Goal: Information Seeking & Learning: Learn about a topic

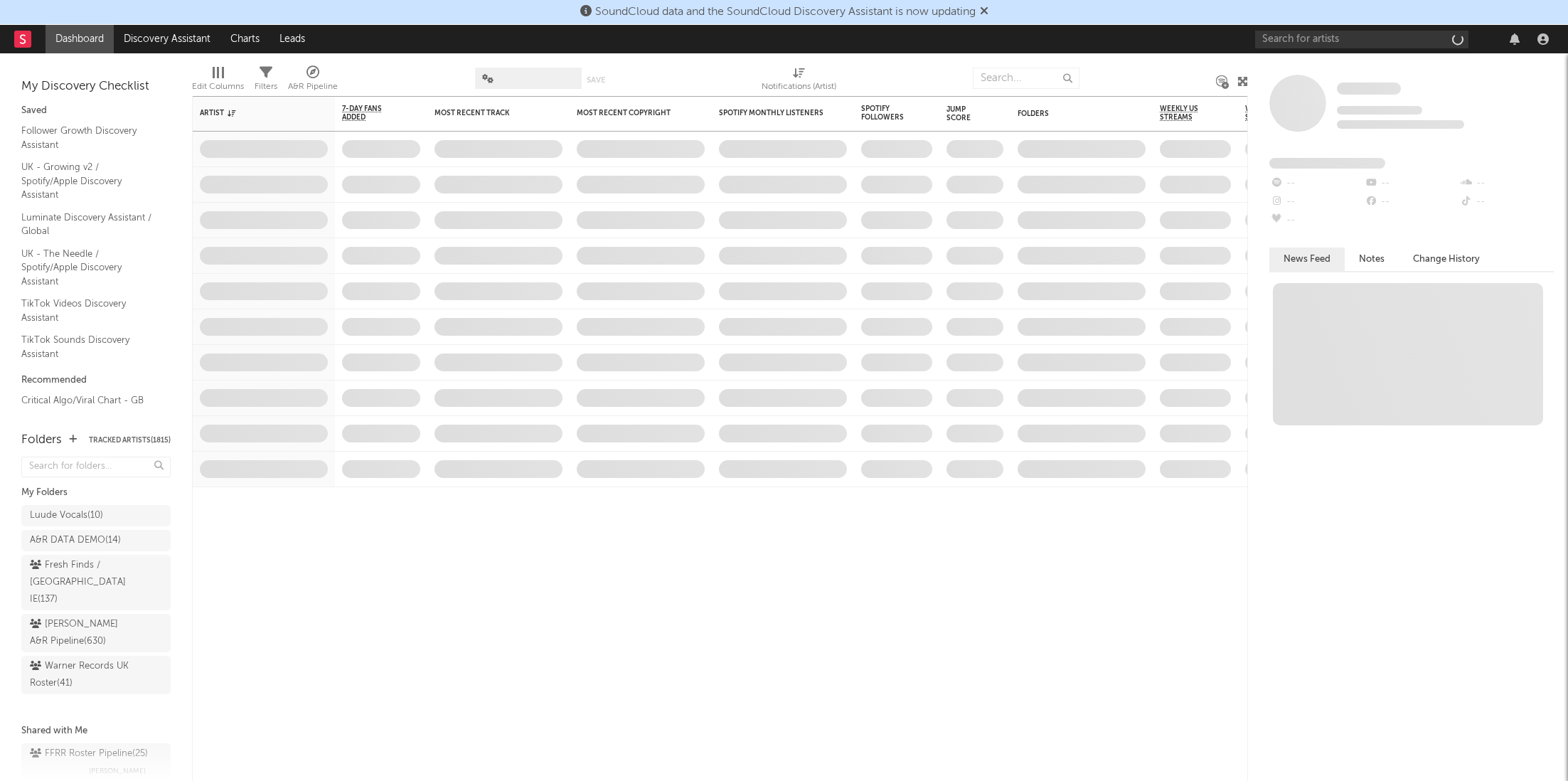
click at [1299, 59] on div "Some Artist Tracking Since: [DATE] 0 fans this week 0 fans last week Fans Added…" at bounding box center [1408, 417] width 320 height 728
click at [1321, 43] on input "text" at bounding box center [1362, 40] width 214 height 18
click at [1319, 36] on input "[PERSON_NAME]" at bounding box center [1362, 40] width 214 height 18
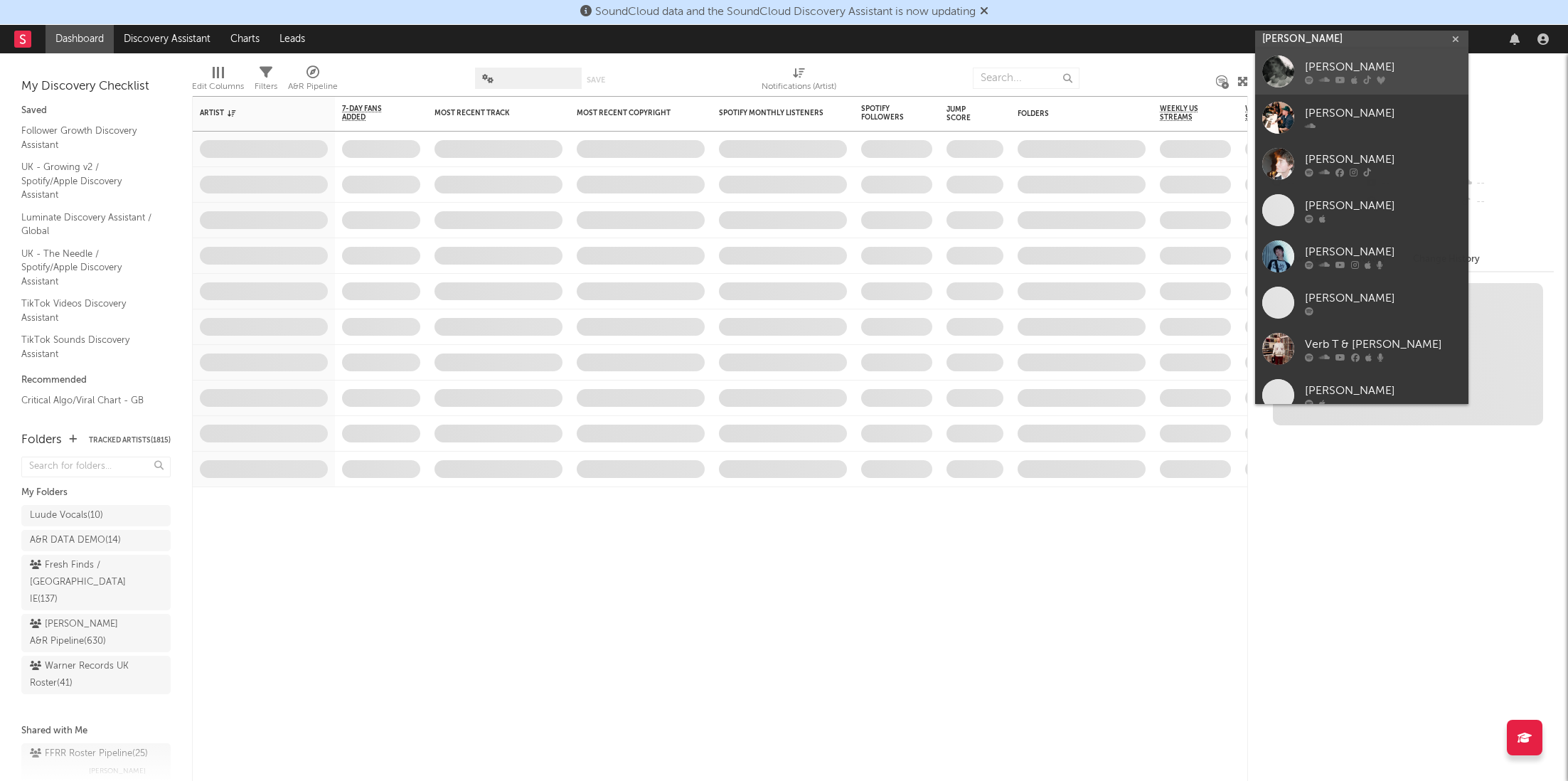
type input "[PERSON_NAME]"
click at [1319, 69] on div "[PERSON_NAME]" at bounding box center [1384, 67] width 157 height 17
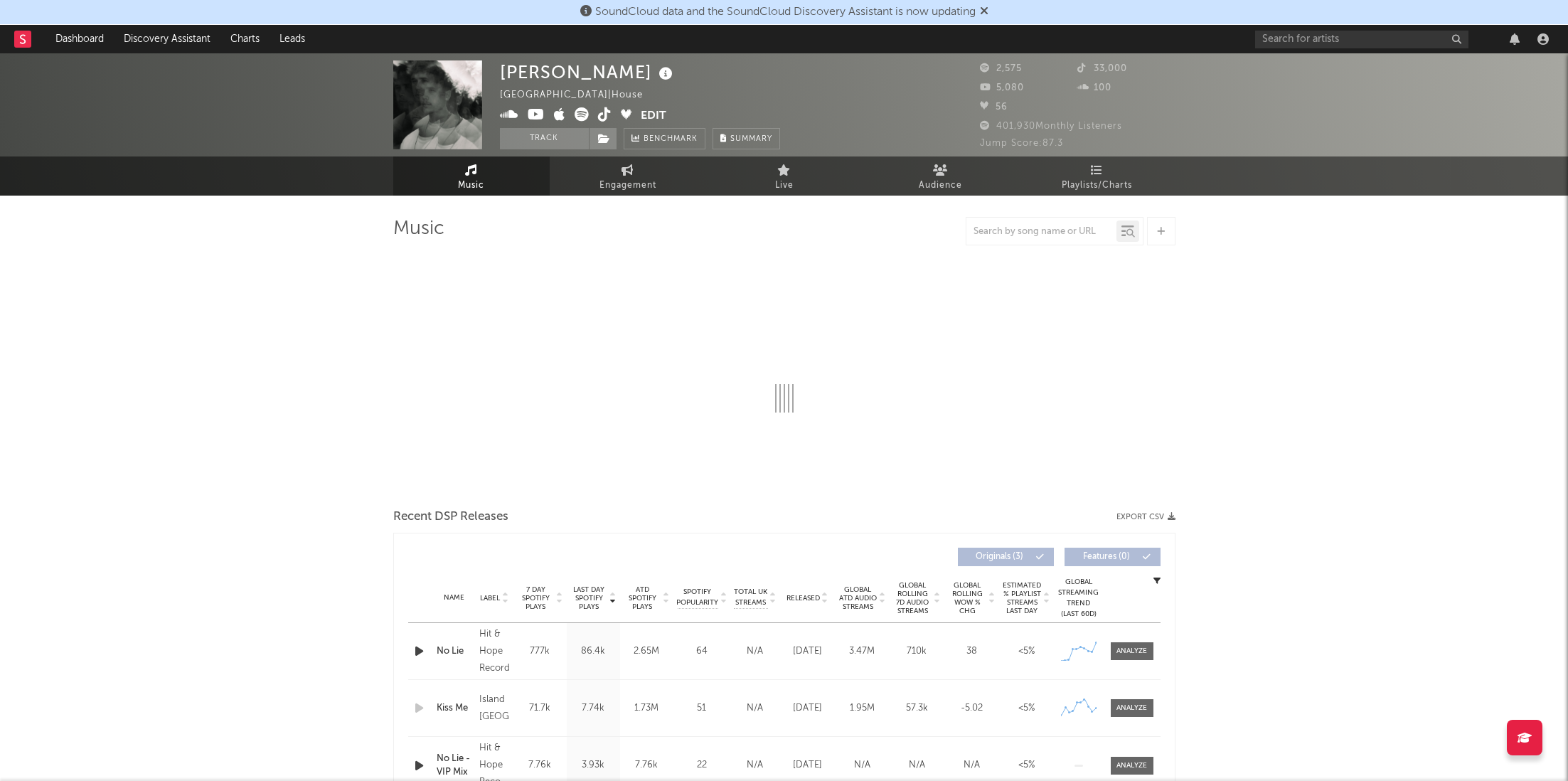
select select "1w"
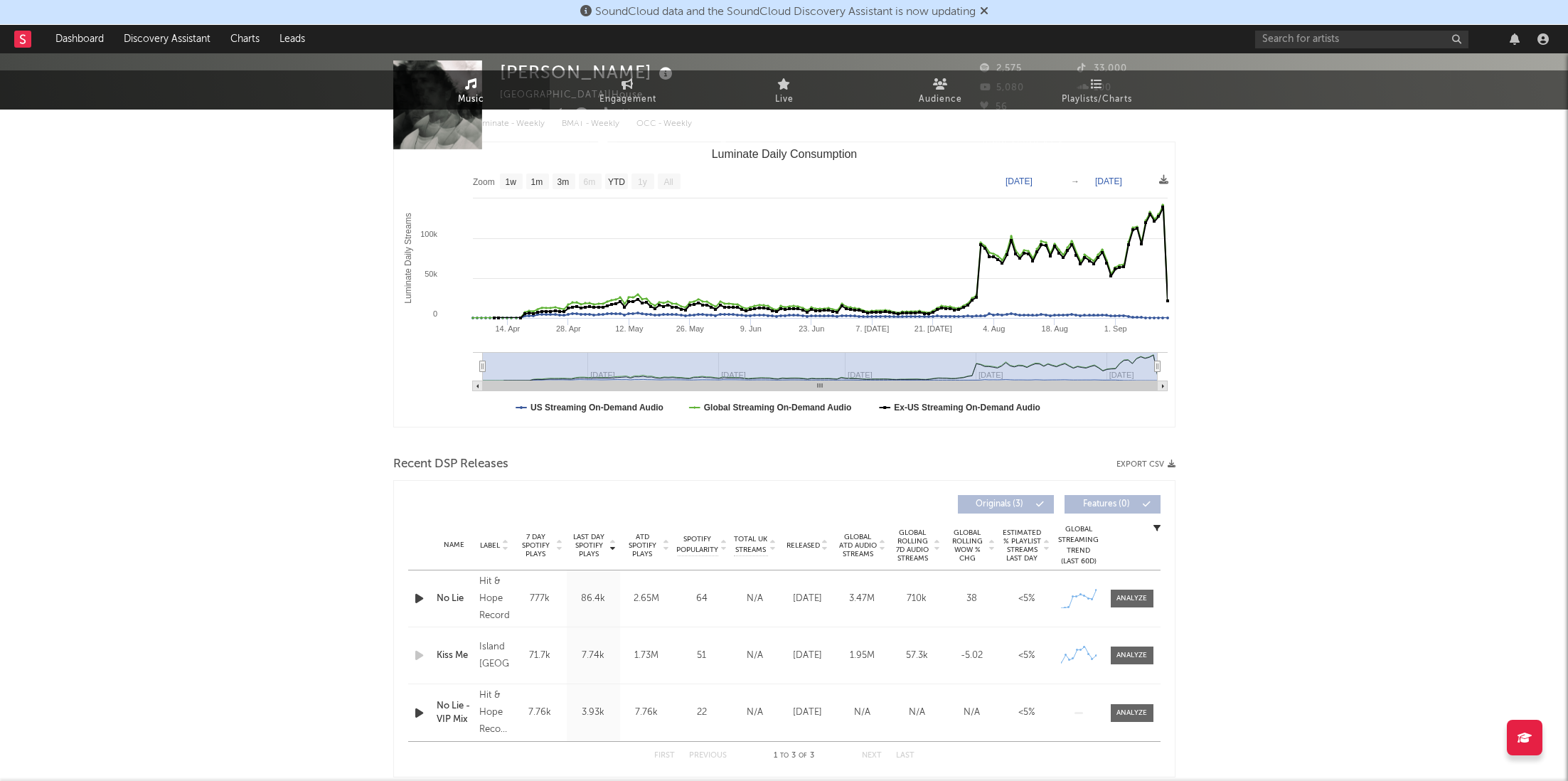
scroll to position [335, 0]
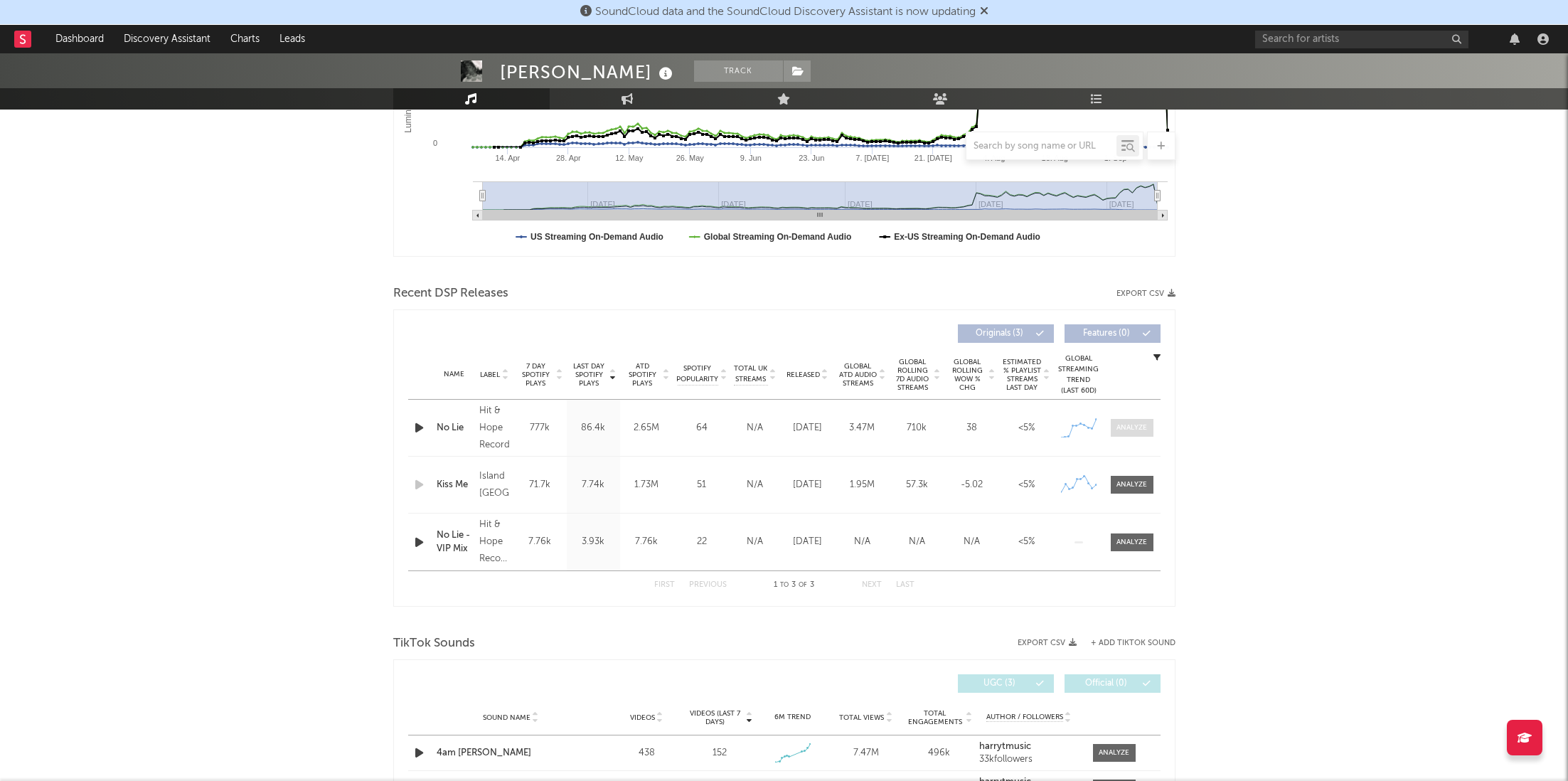
click at [1130, 419] on span at bounding box center [1132, 428] width 42 height 18
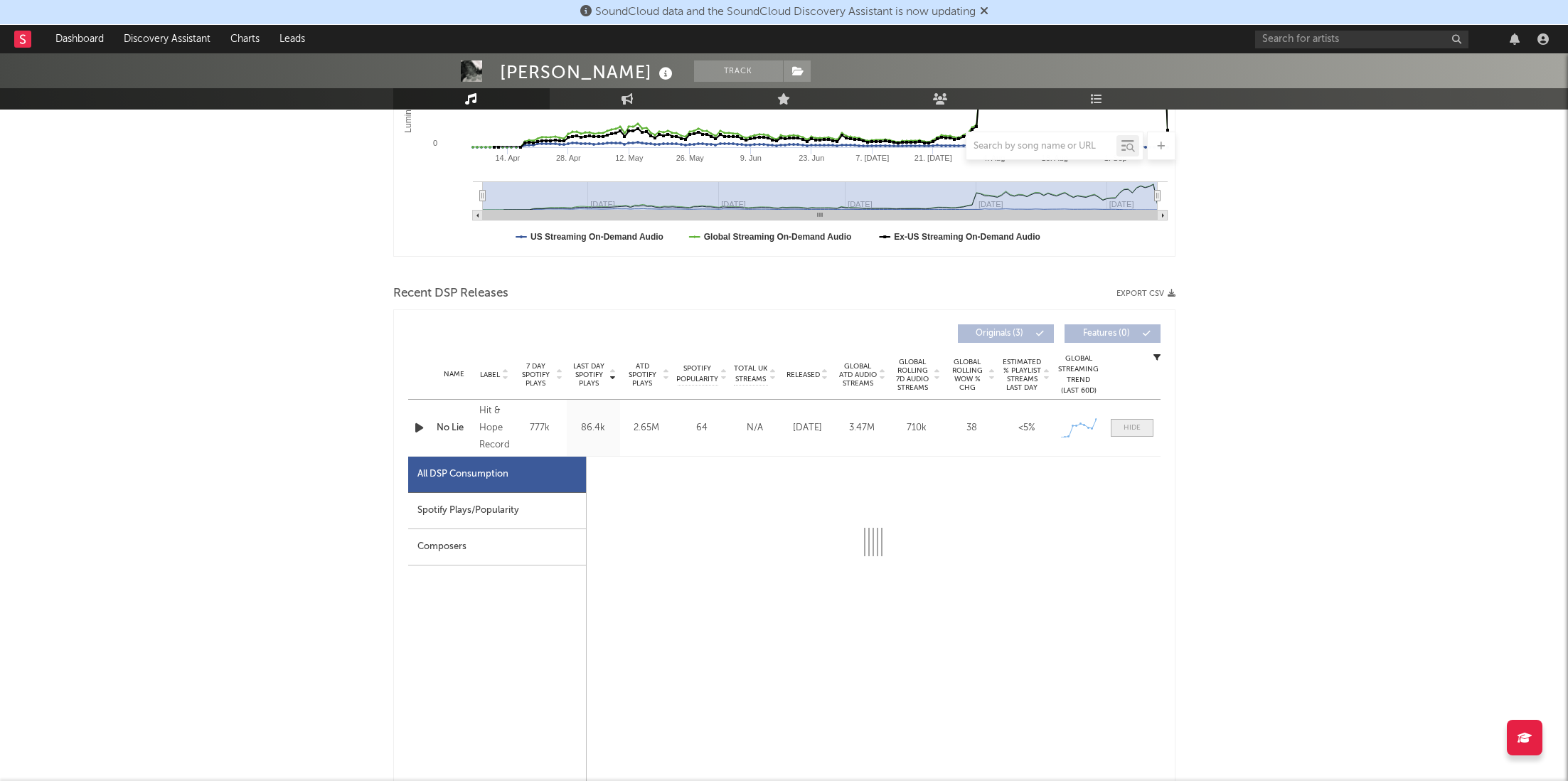
click at [1130, 429] on div at bounding box center [1132, 428] width 17 height 11
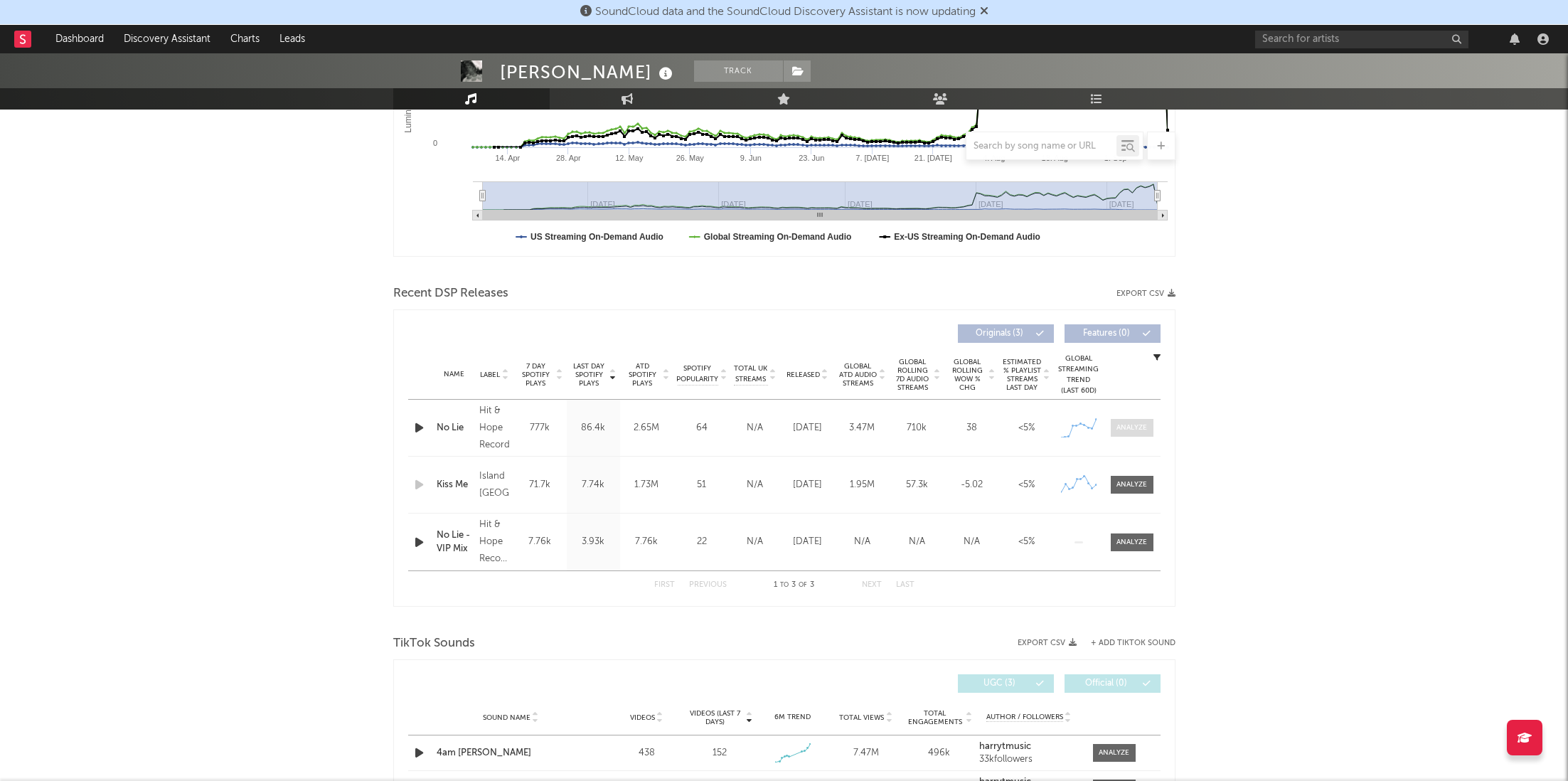
click at [1130, 429] on div at bounding box center [1132, 428] width 31 height 11
select select "1w"
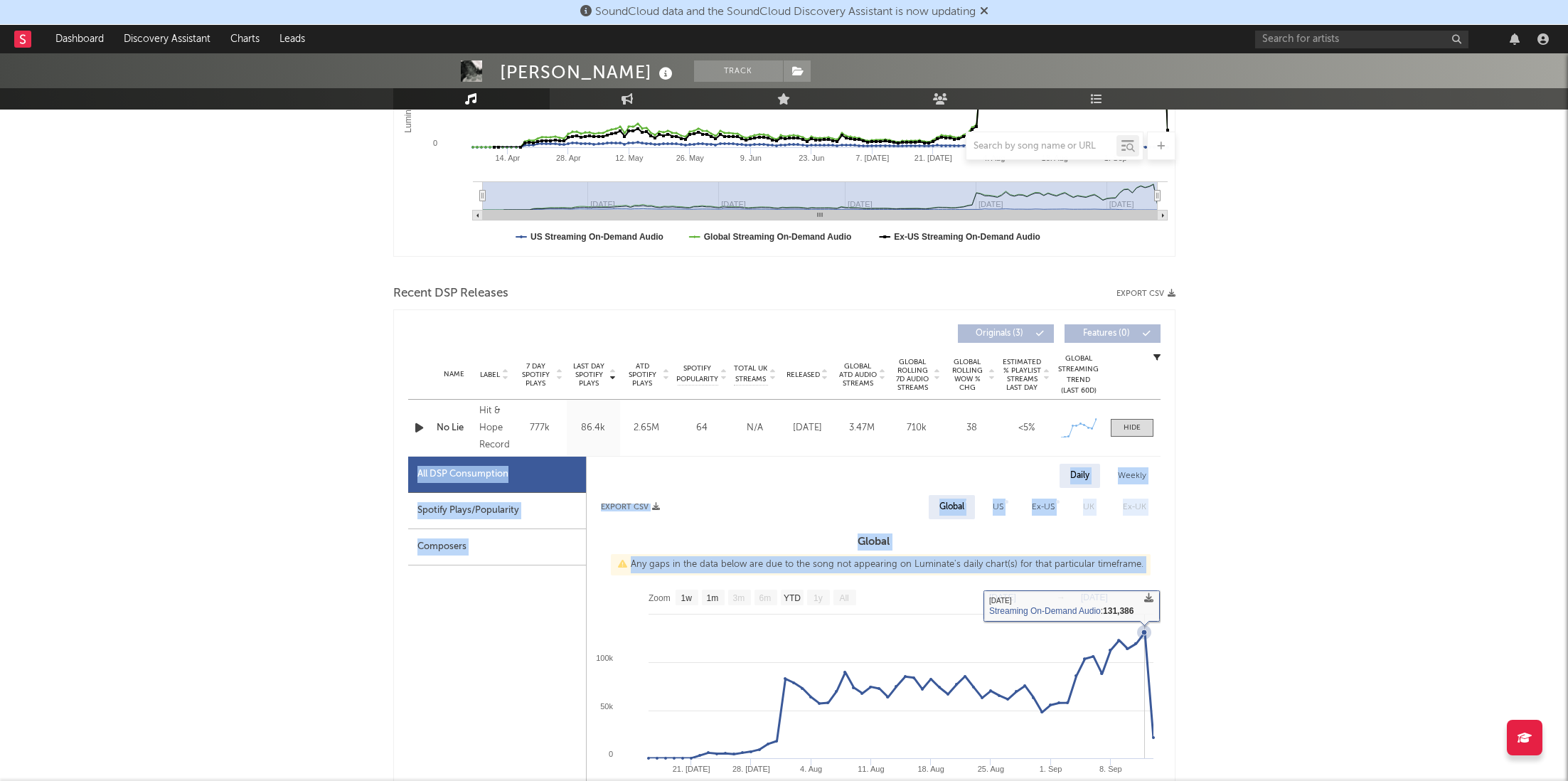
click at [1147, 637] on icon at bounding box center [1144, 632] width 14 height 14
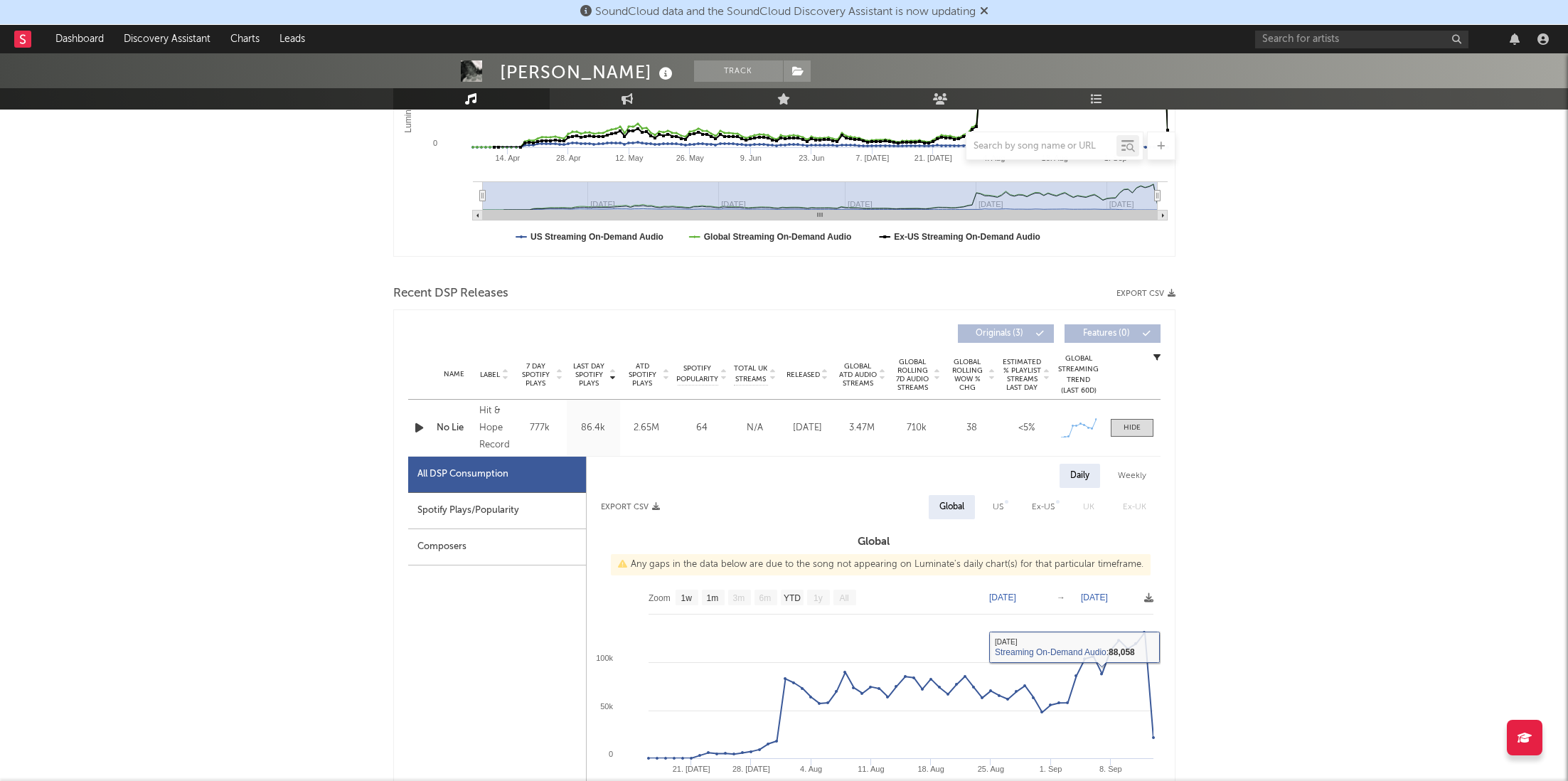
click at [467, 507] on div "Spotify Plays/Popularity" at bounding box center [497, 511] width 178 height 36
select select "1w"
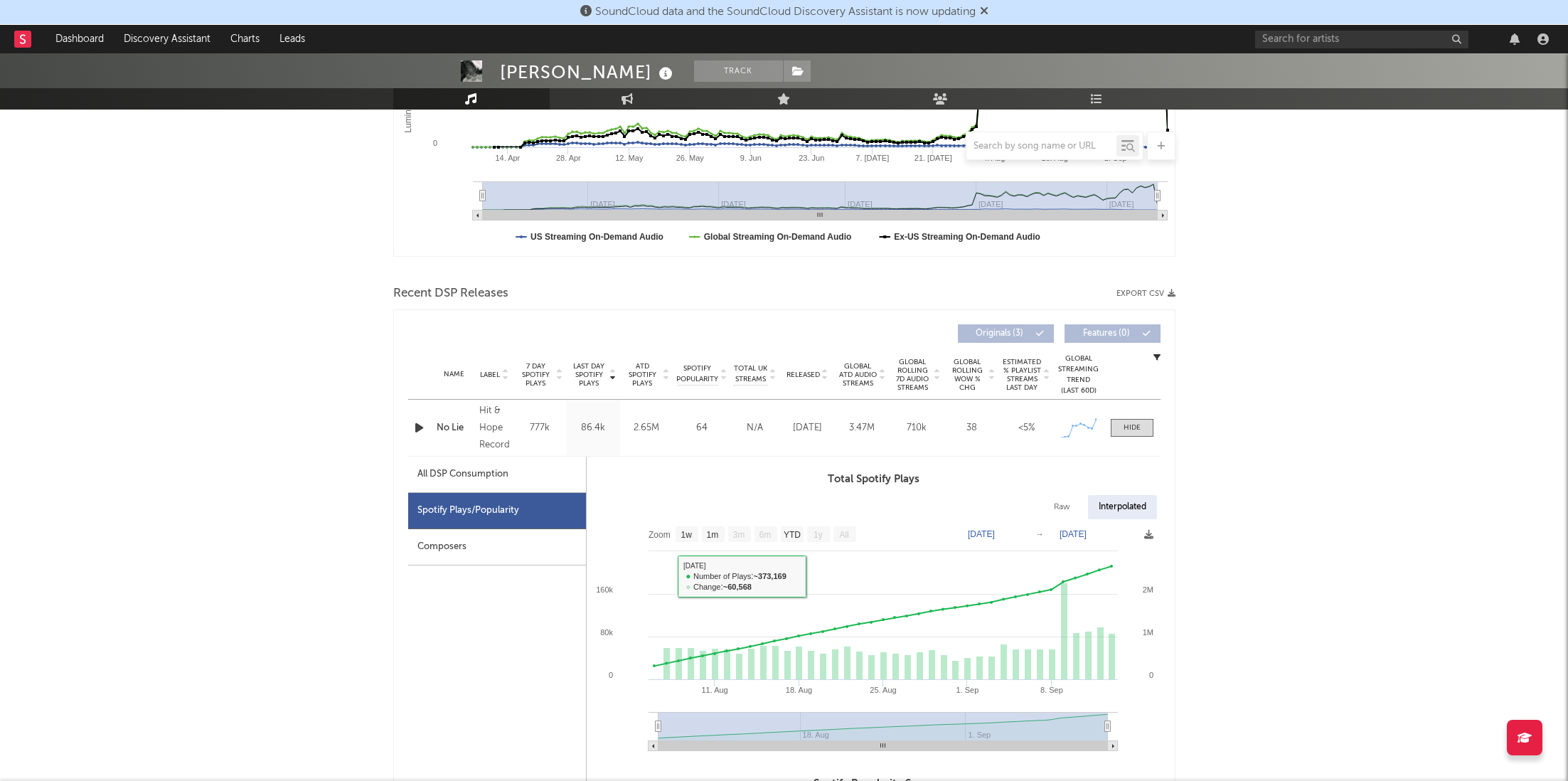
click at [500, 478] on div "All DSP Consumption" at bounding box center [463, 474] width 91 height 17
select select "1w"
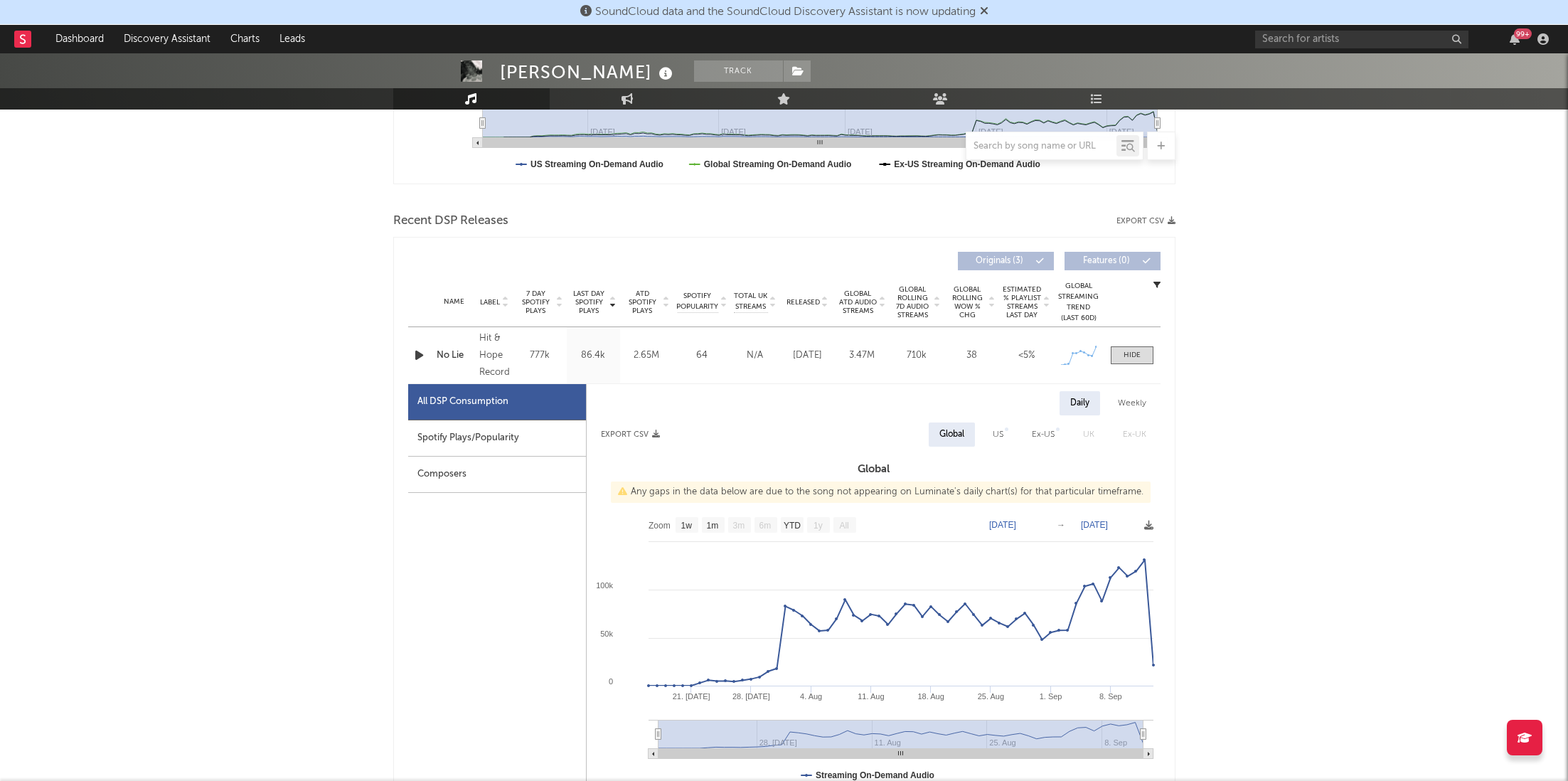
scroll to position [421, 0]
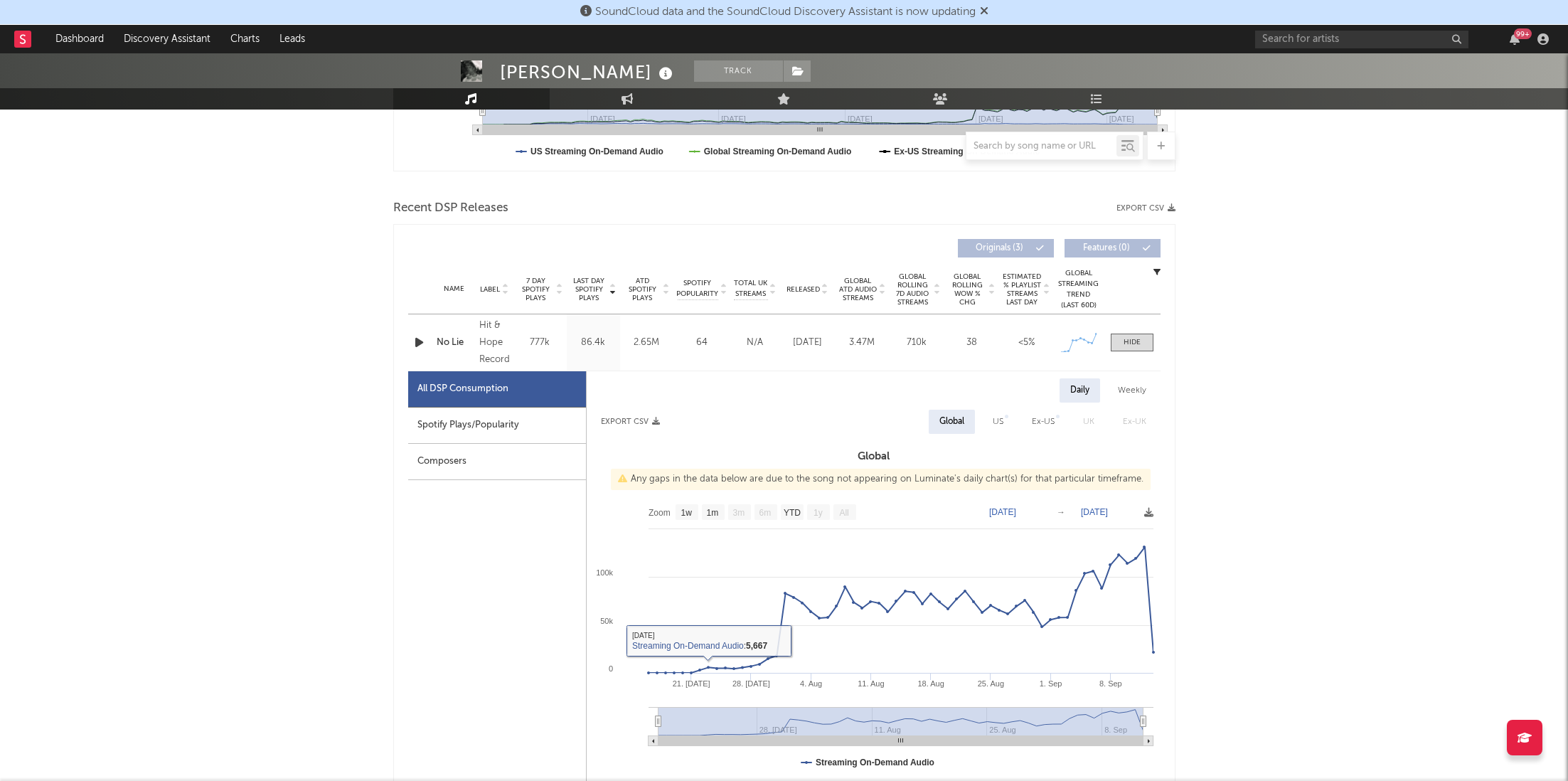
click at [423, 338] on icon "button" at bounding box center [419, 343] width 15 height 18
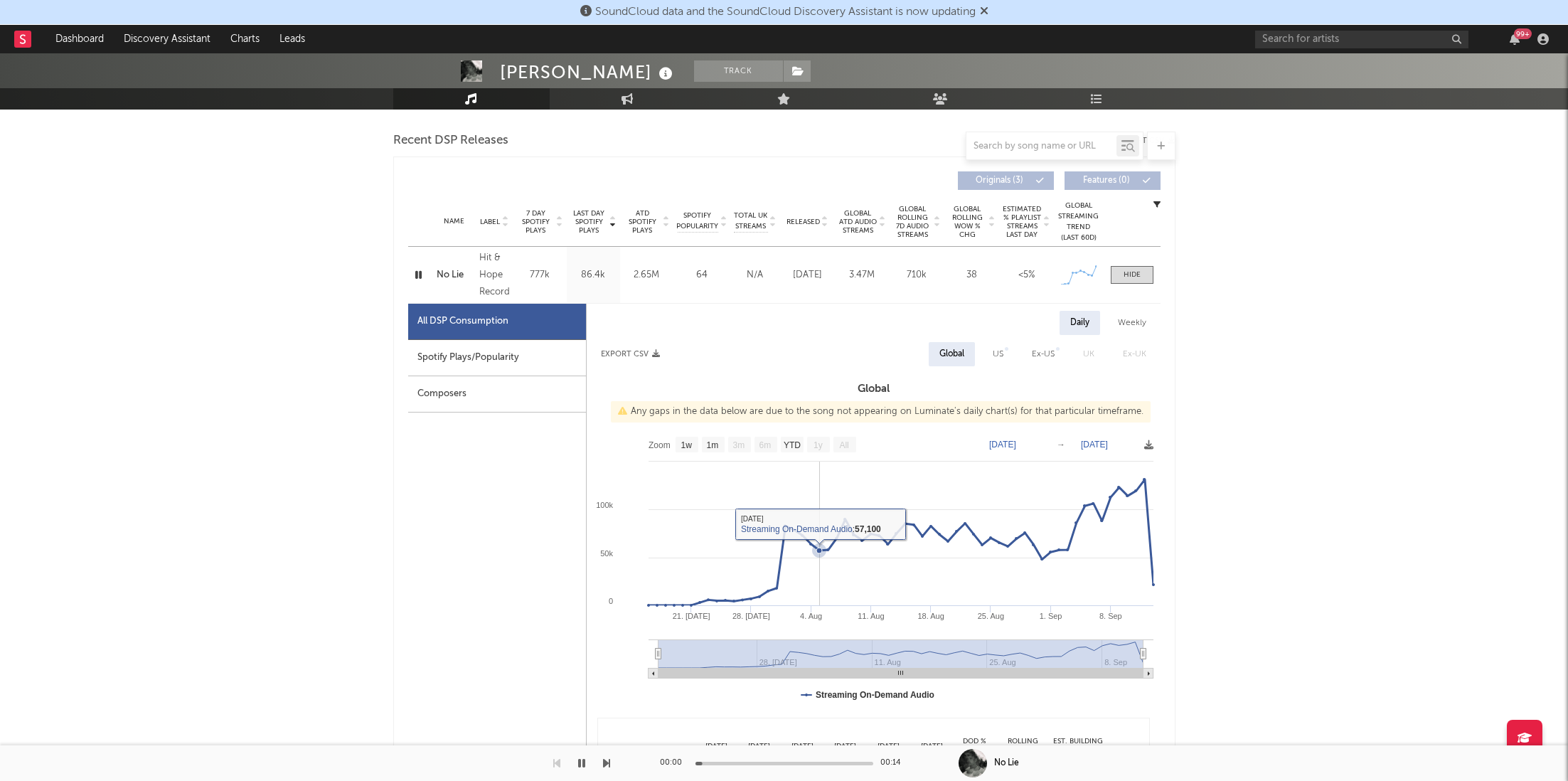
scroll to position [497, 0]
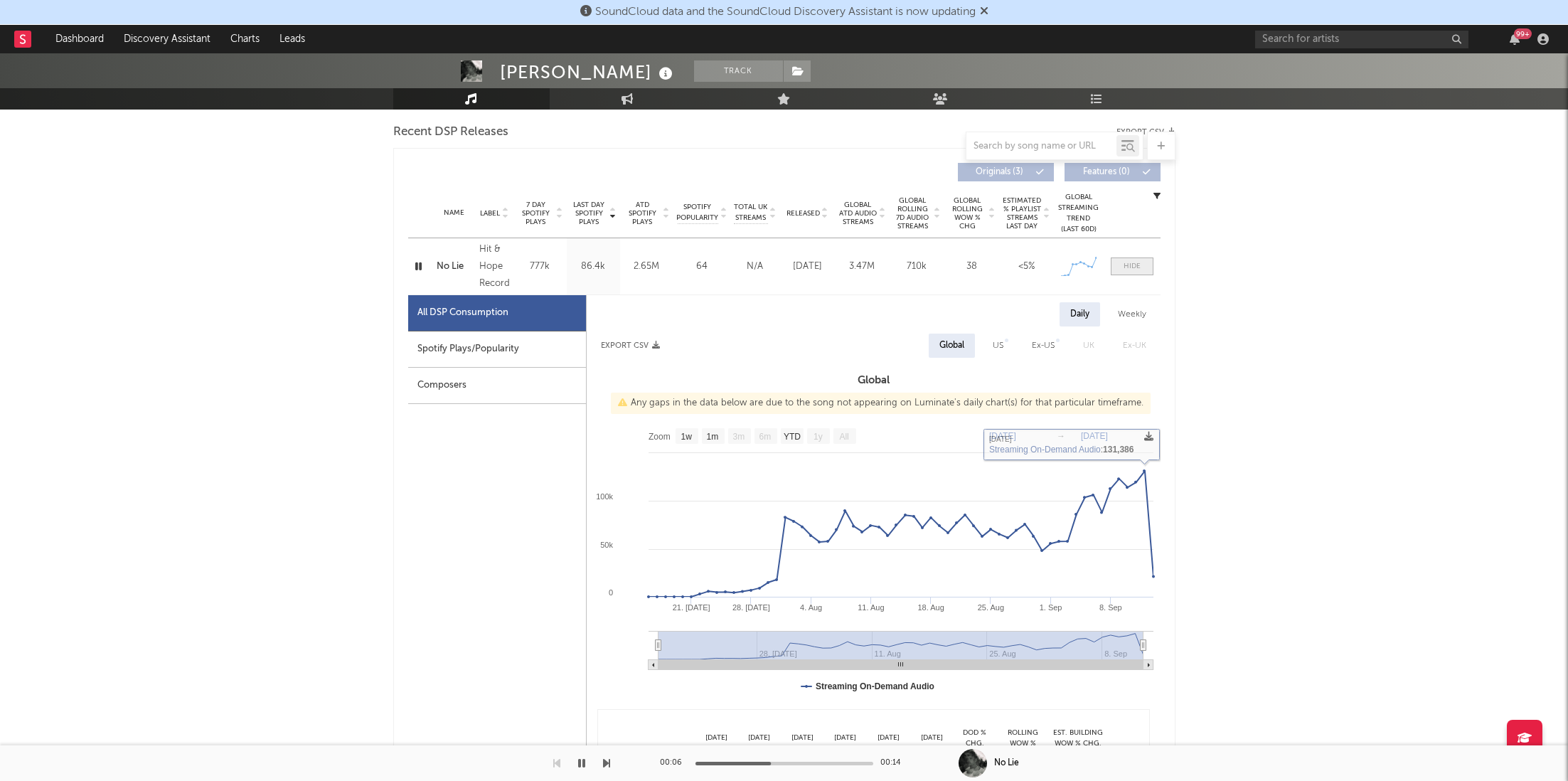
click at [1132, 260] on span at bounding box center [1132, 267] width 42 height 18
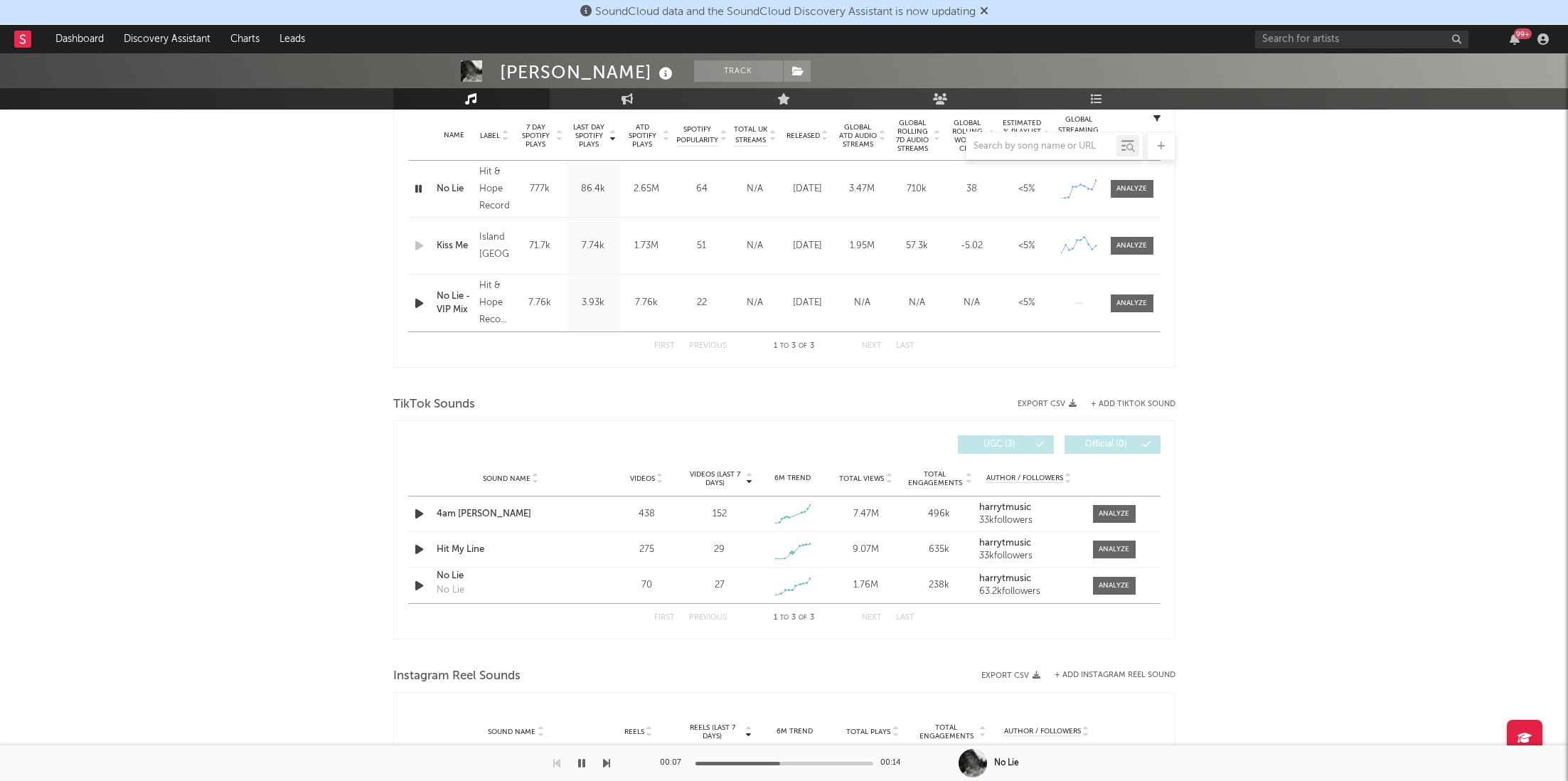
scroll to position [594, 0]
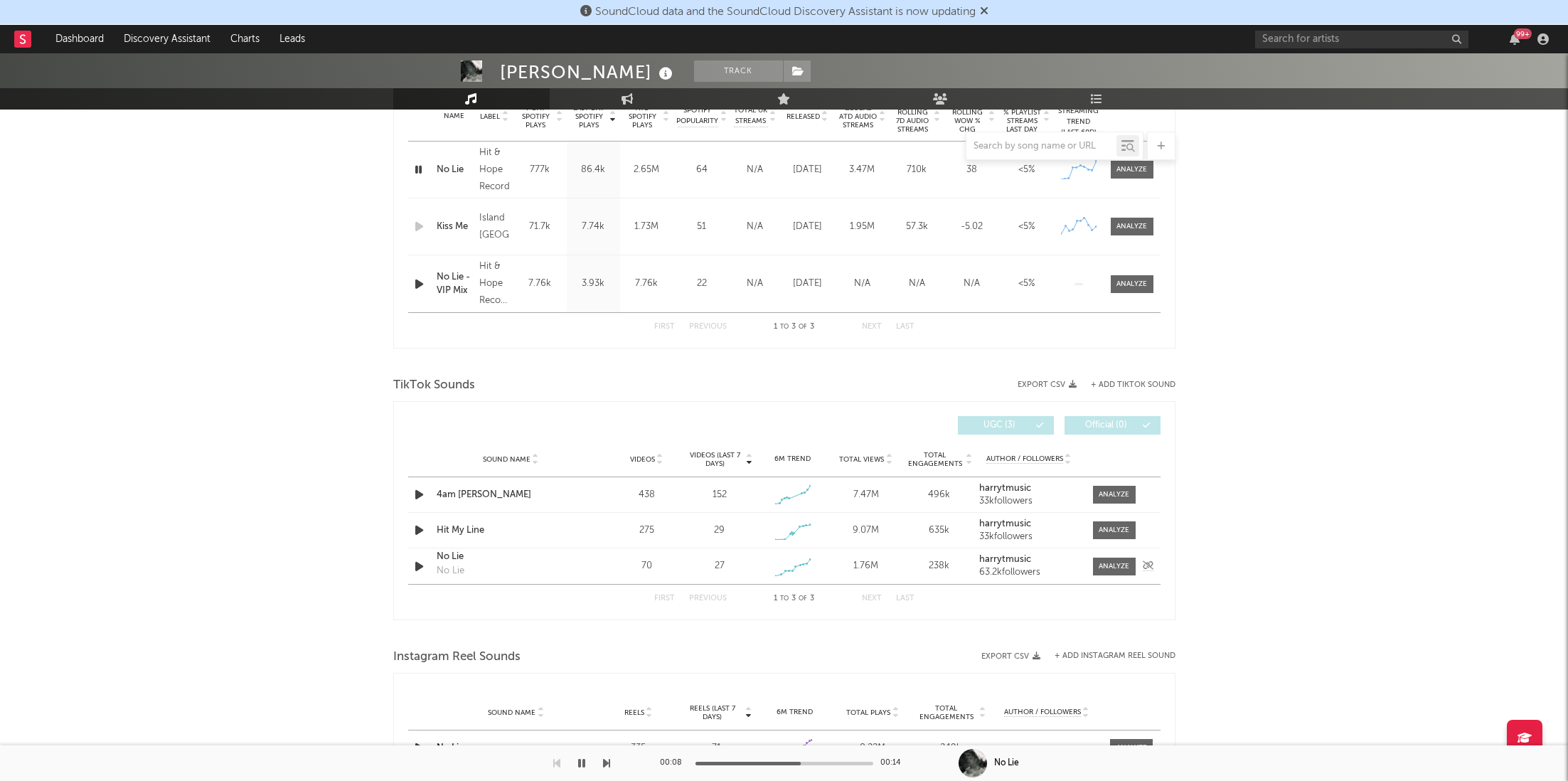
click at [1107, 576] on div "Sound Name No Lie No Lie Videos 70 Videos (last 7 days) 27 Weekly Growth % + 12…" at bounding box center [784, 565] width 753 height 35
click at [1110, 555] on div "Sound Name No Lie No Lie Videos 70 Videos (last 7 days) 27 Weekly Growth % + 12…" at bounding box center [784, 565] width 753 height 35
click at [1114, 569] on div at bounding box center [1114, 566] width 31 height 11
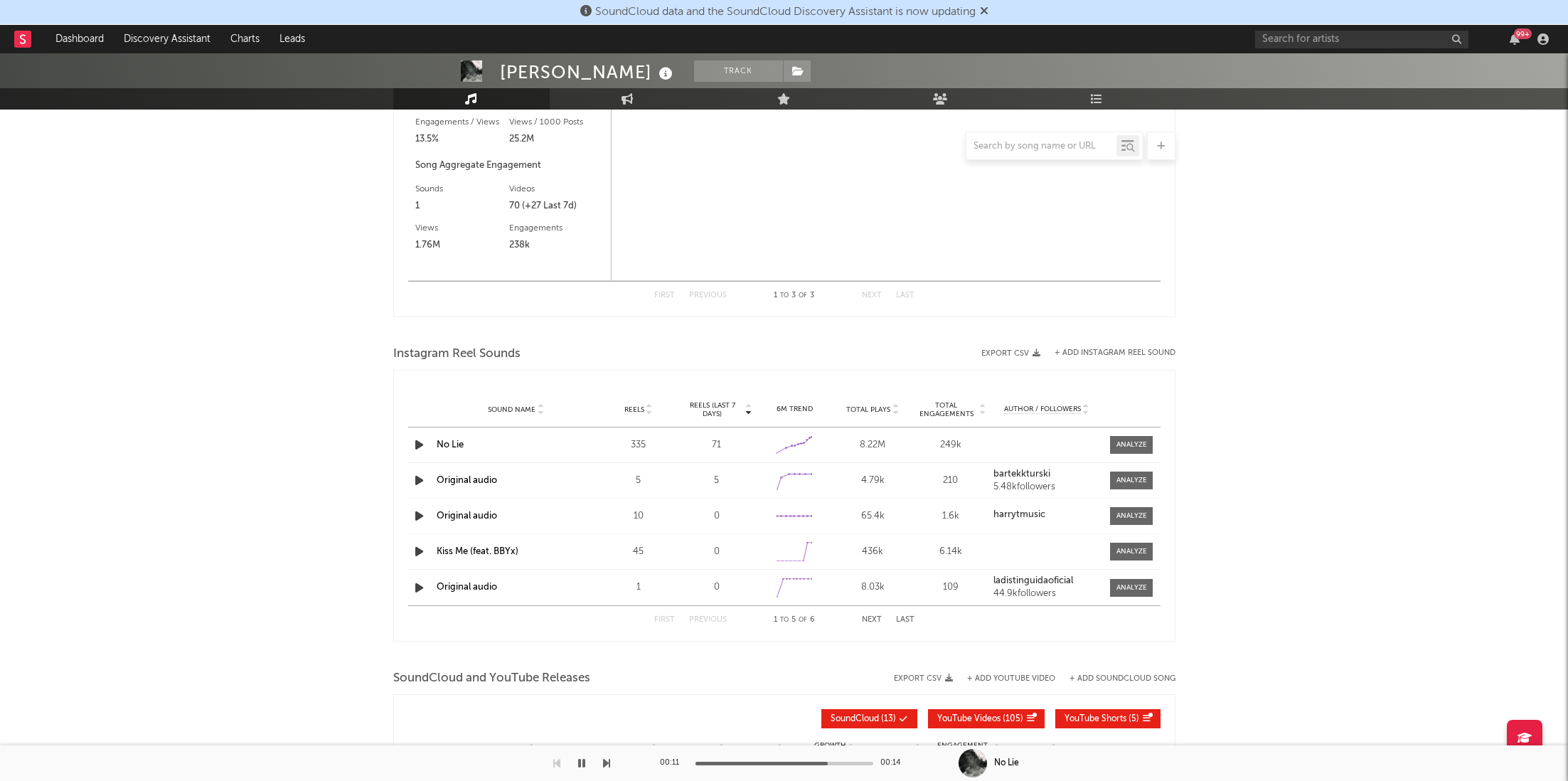
select select "1w"
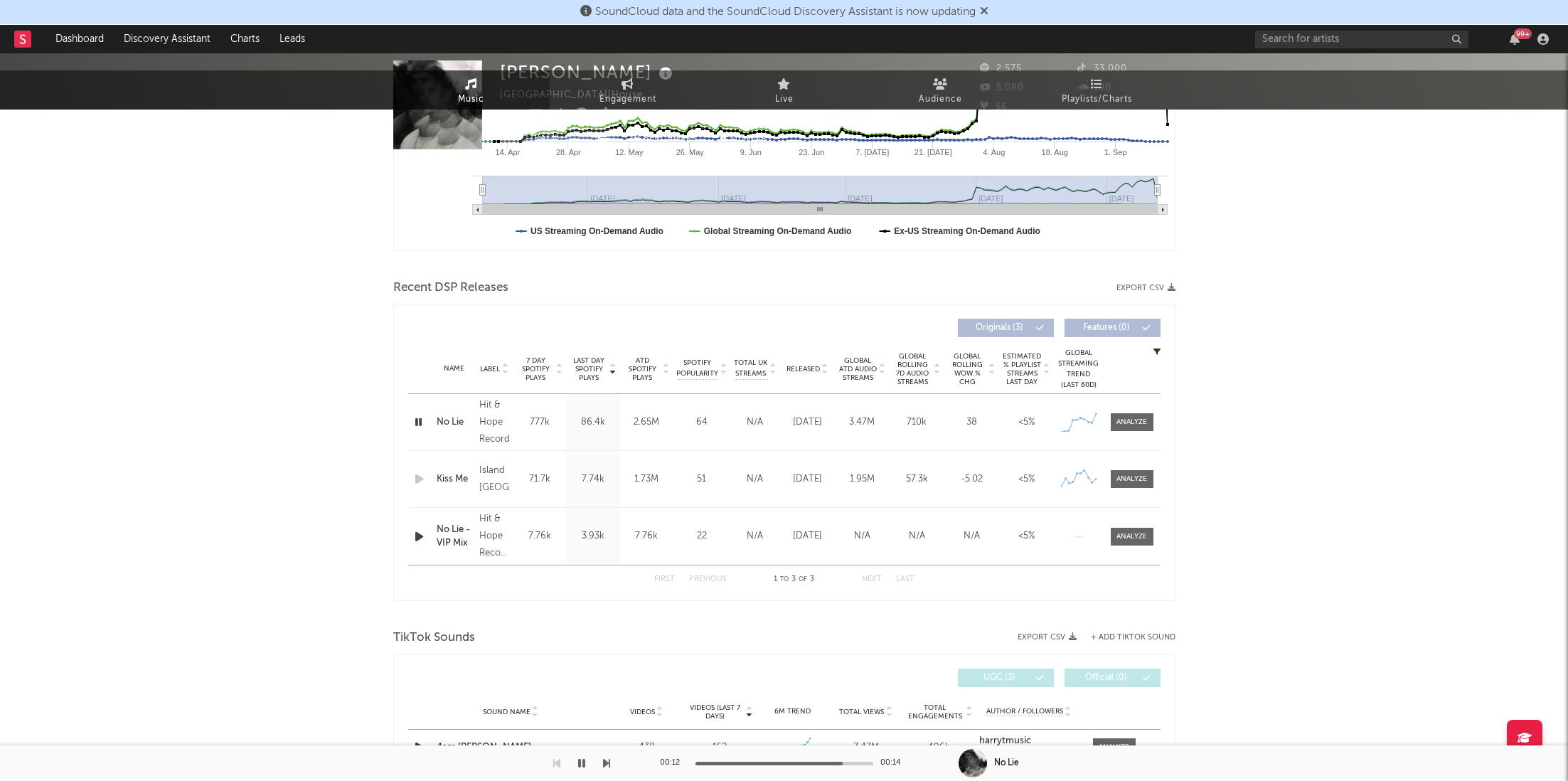
scroll to position [0, 0]
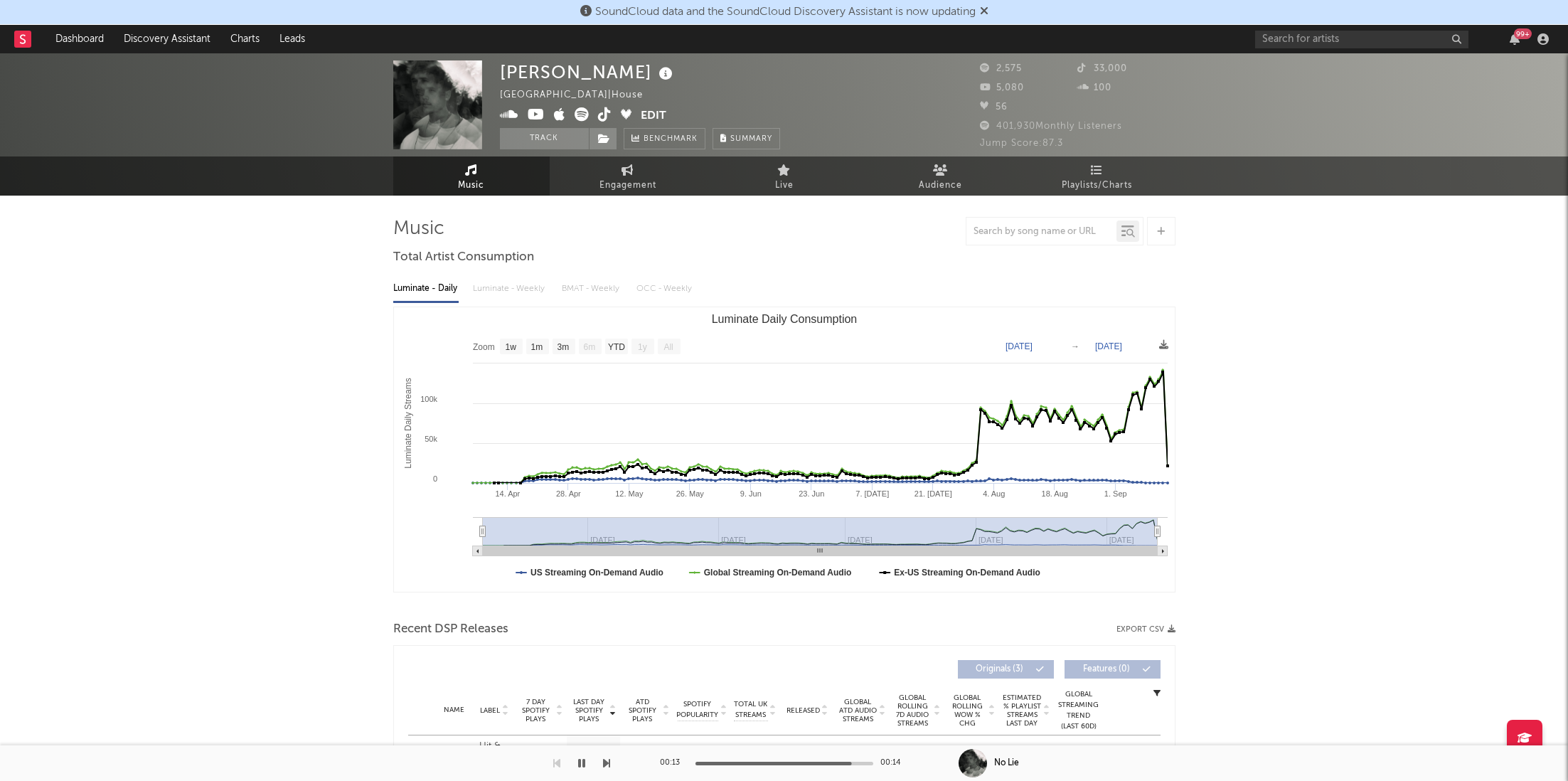
click at [628, 184] on span "Engagement" at bounding box center [628, 185] width 57 height 17
select select "1w"
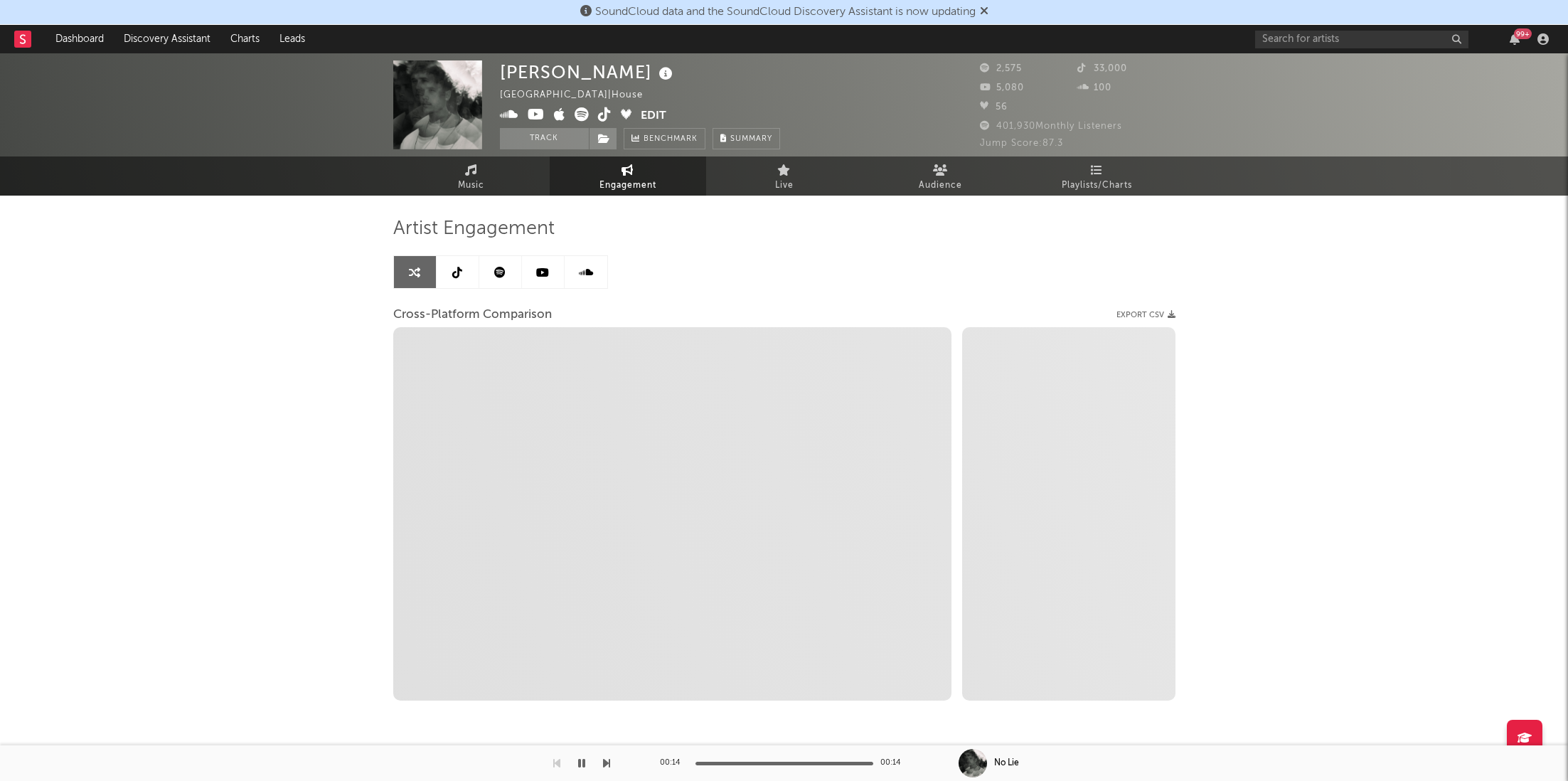
click at [602, 115] on icon at bounding box center [604, 115] width 14 height 14
select select "1m"
